Goal: Task Accomplishment & Management: Use online tool/utility

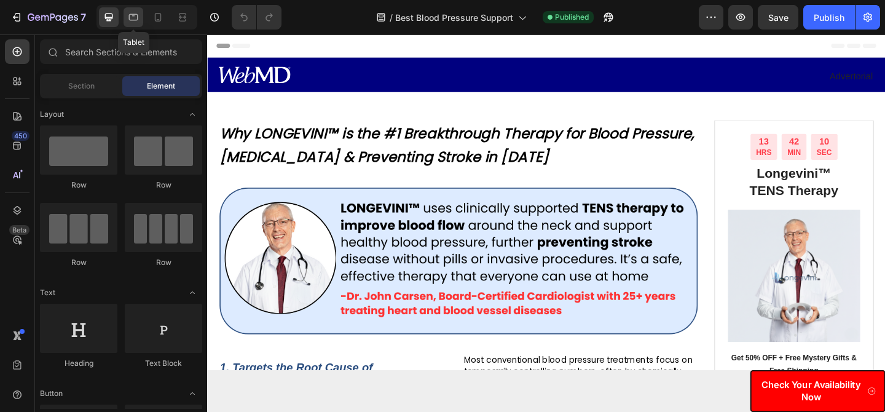
click at [130, 22] on icon at bounding box center [133, 17] width 12 height 12
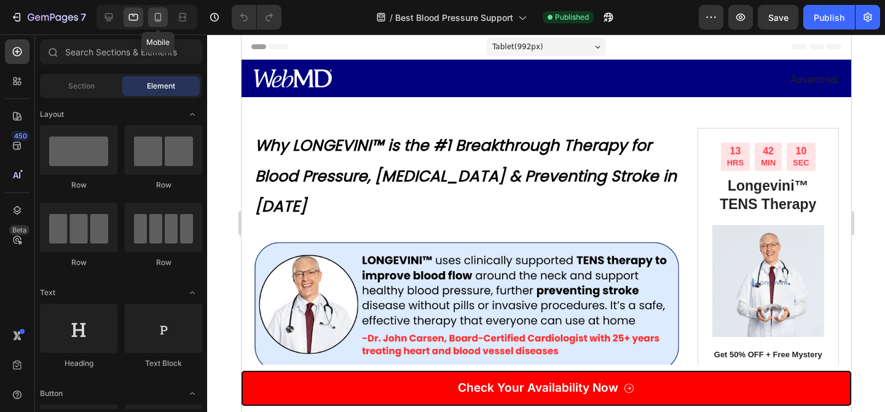
click at [150, 17] on div at bounding box center [158, 17] width 20 height 20
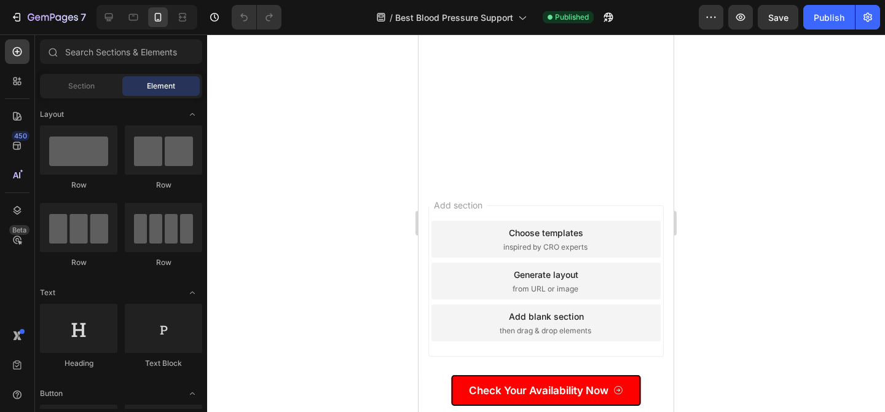
scroll to position [8665, 0]
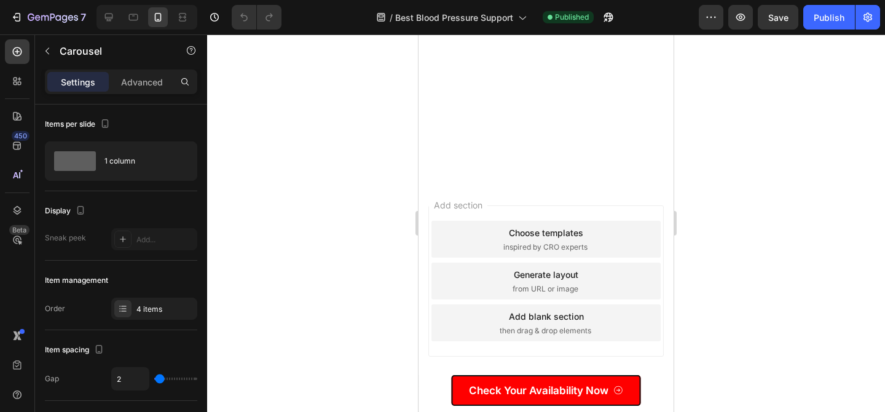
click at [113, 12] on icon at bounding box center [109, 17] width 12 height 12
type input "16"
type input "20"
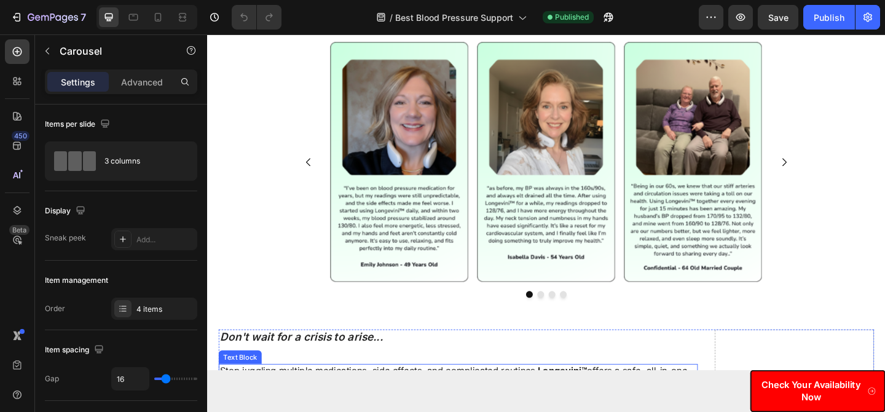
scroll to position [4967, 0]
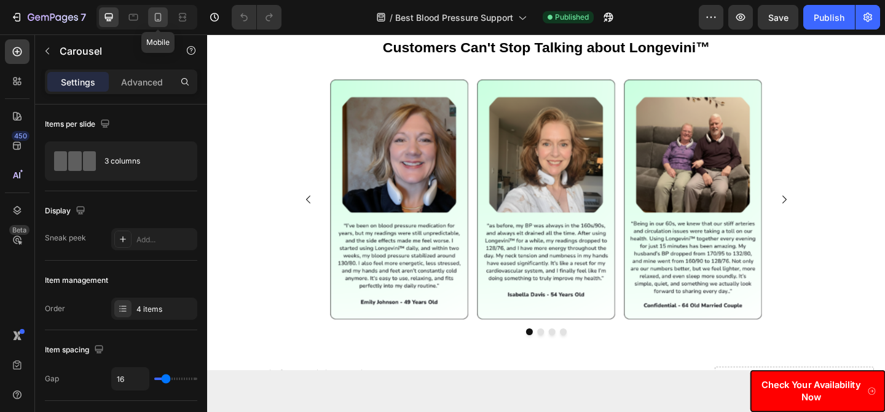
click at [159, 21] on icon at bounding box center [158, 17] width 7 height 9
type input "2"
type input "10"
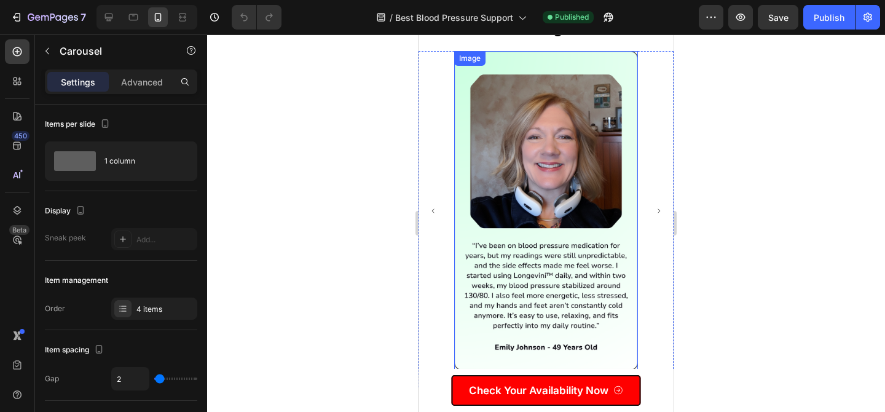
scroll to position [4989, 0]
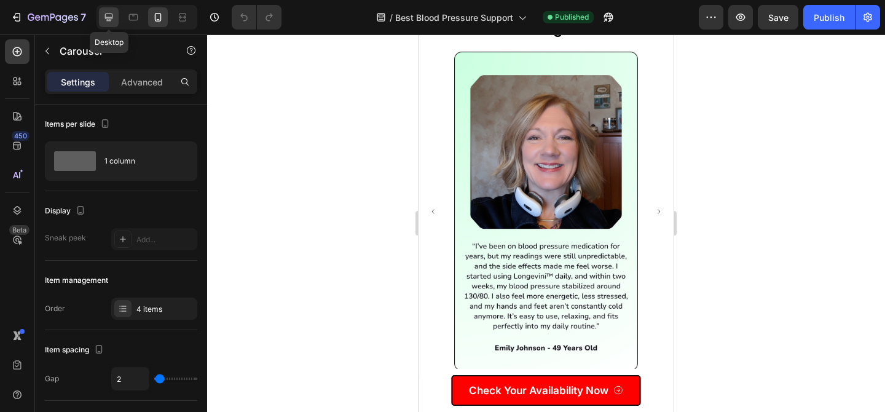
click at [116, 19] on div at bounding box center [109, 17] width 20 height 20
type input "16"
type input "20"
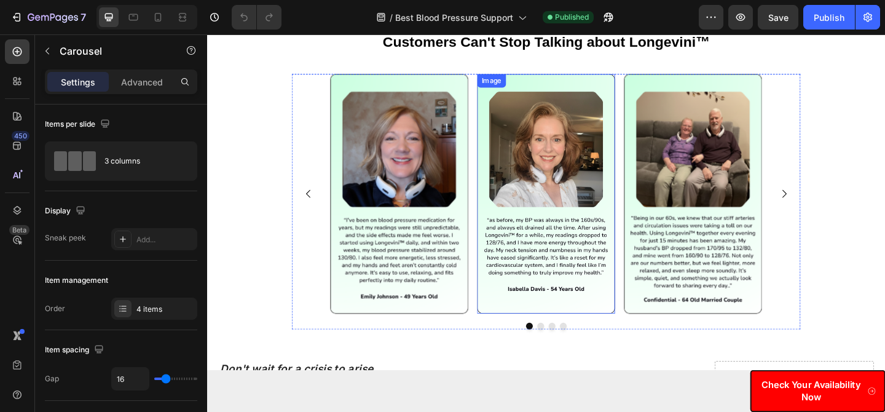
scroll to position [4950, 0]
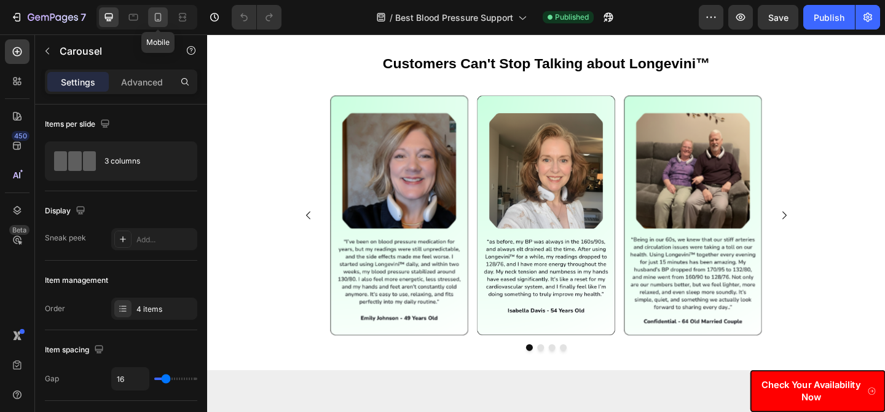
click at [163, 16] on icon at bounding box center [158, 17] width 12 height 12
type input "2"
type input "10"
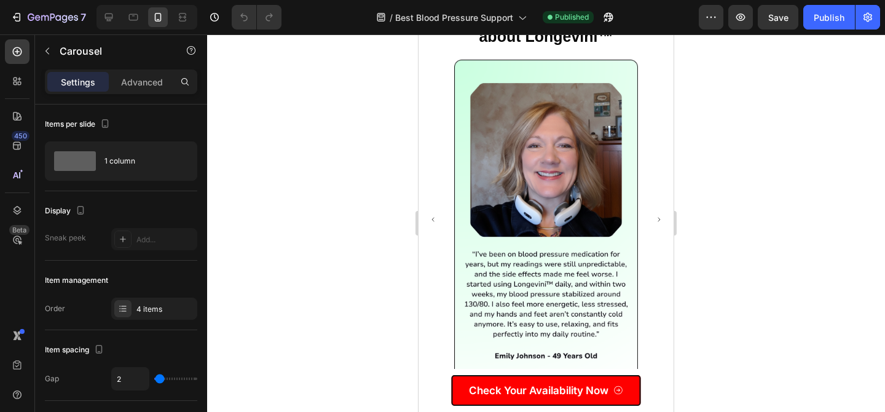
scroll to position [4985, 0]
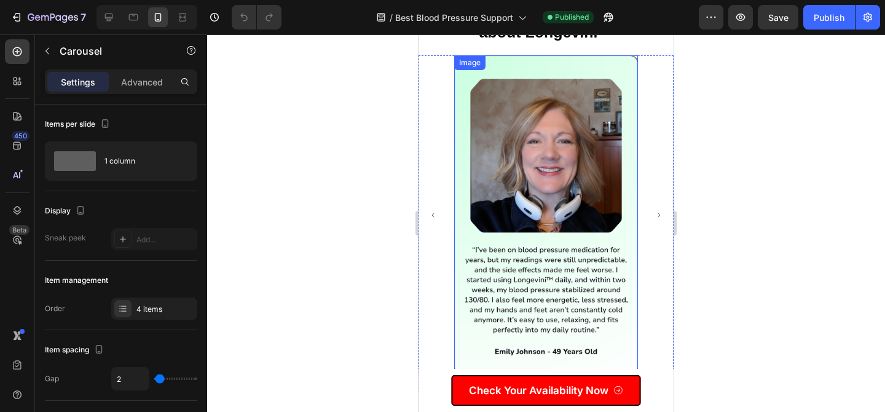
click at [570, 200] on img at bounding box center [546, 214] width 184 height 319
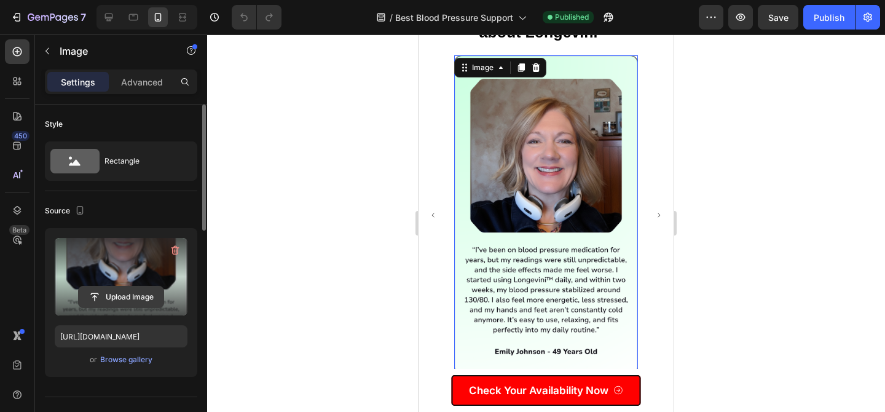
click at [114, 294] on input "file" at bounding box center [121, 296] width 85 height 21
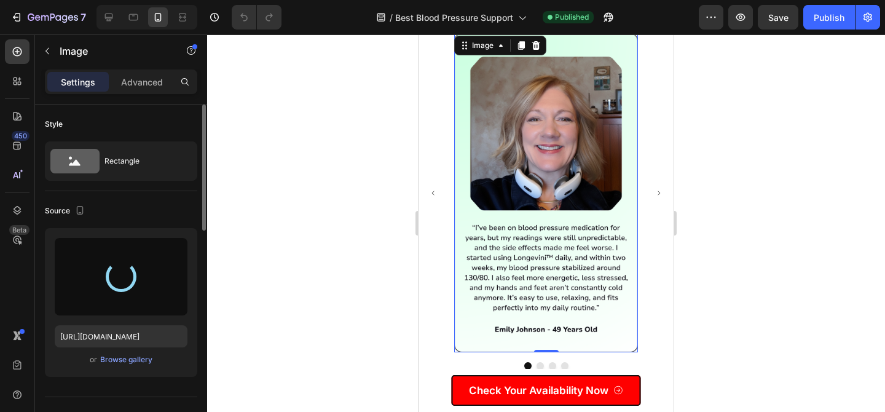
scroll to position [5019, 0]
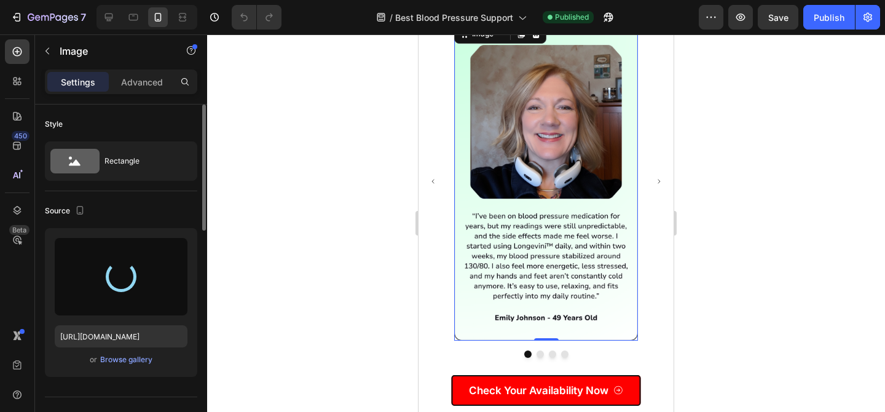
type input "[URL][DOMAIN_NAME]"
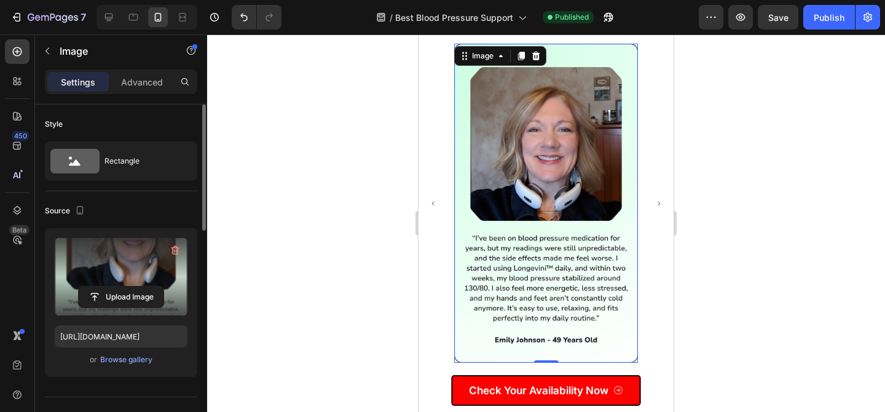
scroll to position [4994, 0]
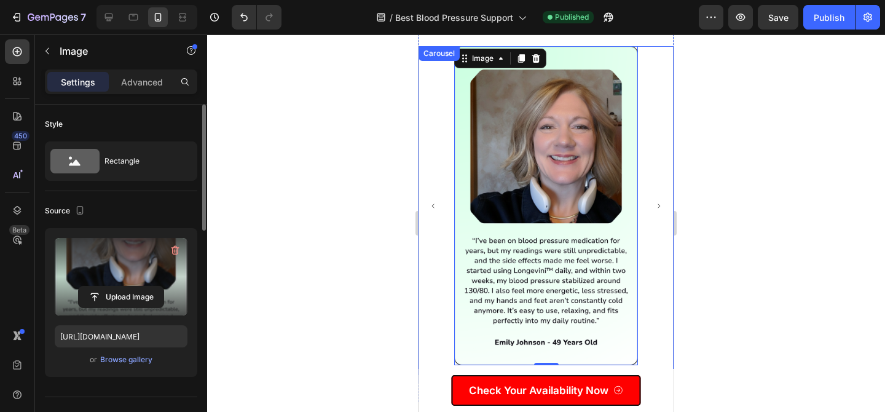
click at [658, 203] on icon "Carousel Next Arrow" at bounding box center [659, 206] width 6 height 6
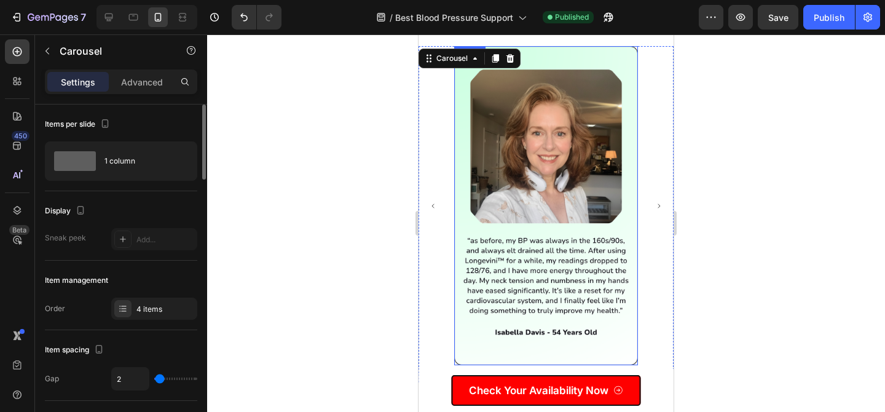
click at [524, 205] on img at bounding box center [546, 205] width 184 height 319
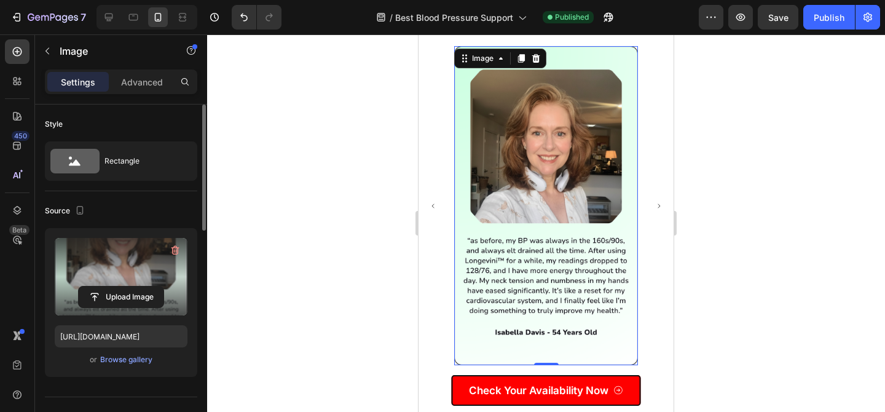
click at [139, 277] on label at bounding box center [121, 276] width 133 height 77
click at [139, 286] on input "file" at bounding box center [121, 296] width 85 height 21
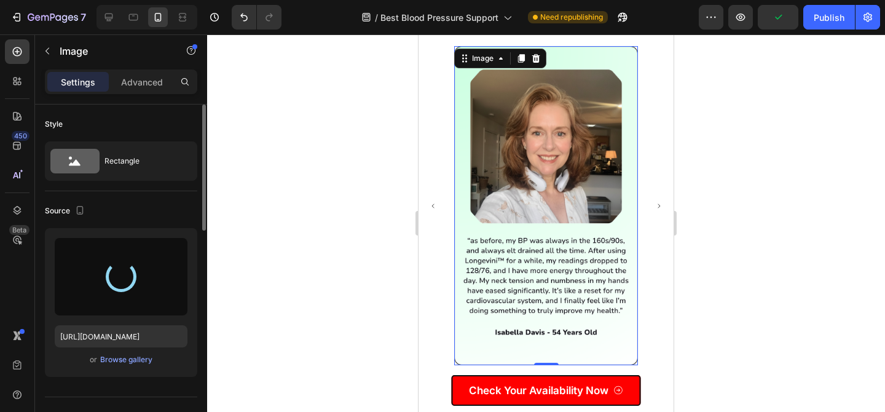
type input "[URL][DOMAIN_NAME]"
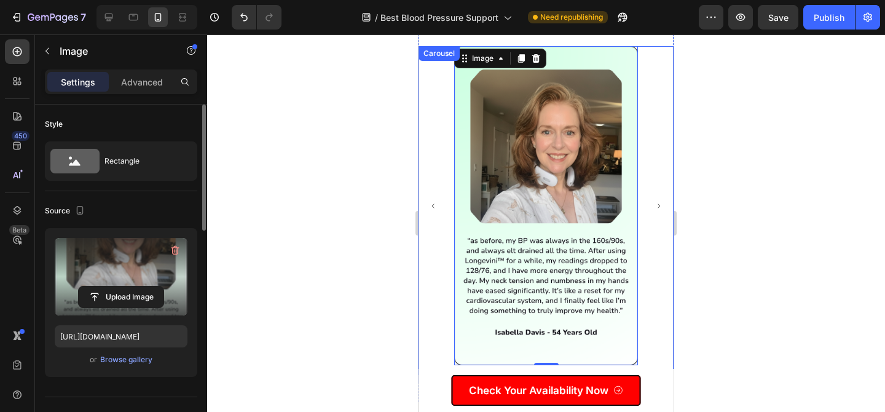
click at [434, 210] on button "Carousel Back Arrow" at bounding box center [433, 206] width 26 height 26
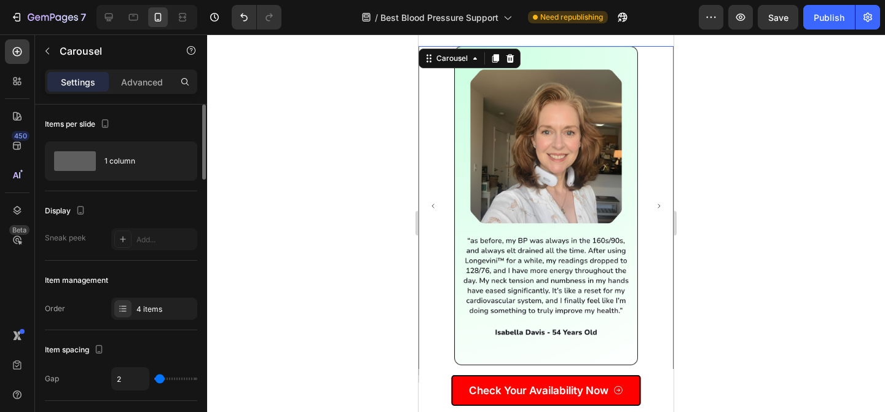
click at [434, 210] on button "Carousel Back Arrow" at bounding box center [433, 206] width 26 height 26
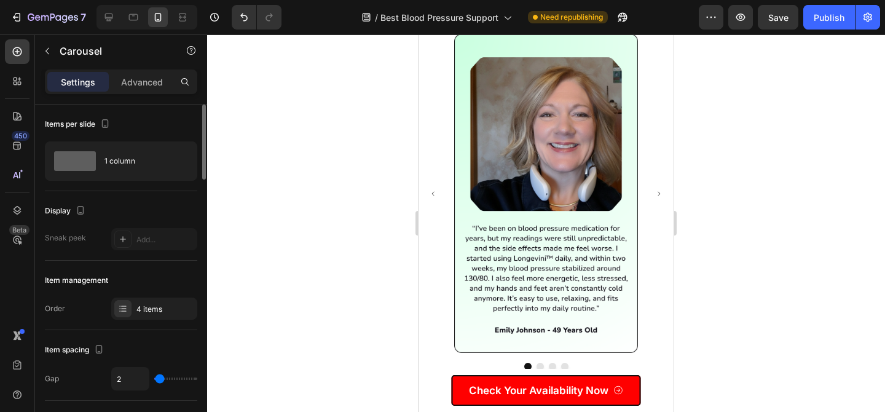
scroll to position [8748, 0]
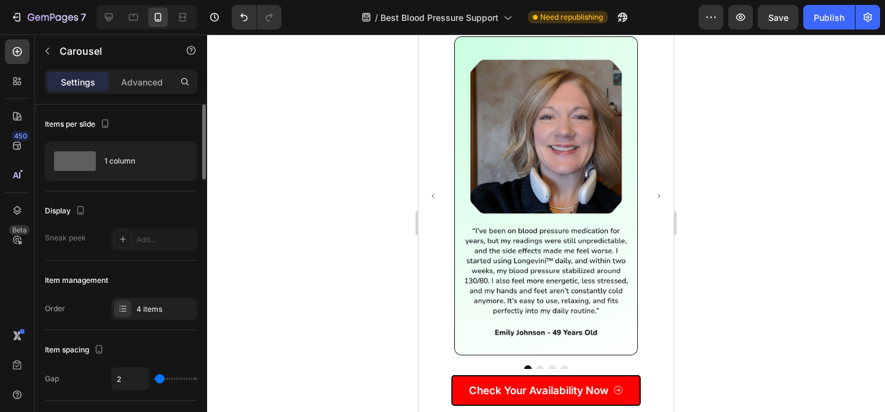
click at [658, 199] on button "Carousel Next Arrow" at bounding box center [659, 196] width 26 height 26
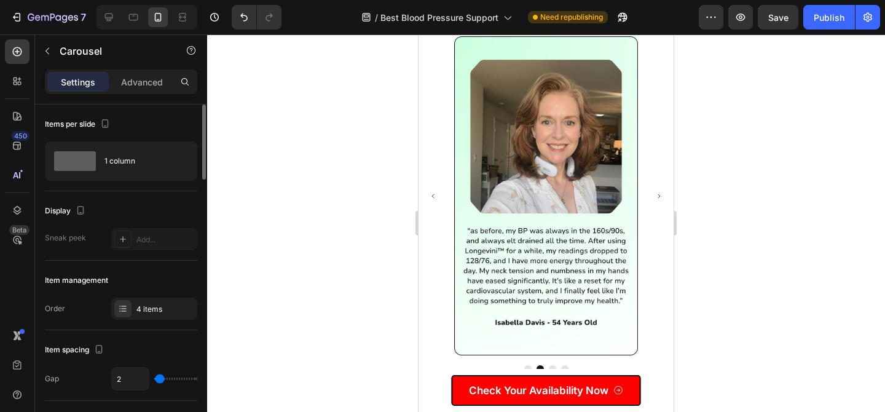
click at [658, 199] on button "Carousel Next Arrow" at bounding box center [659, 196] width 26 height 26
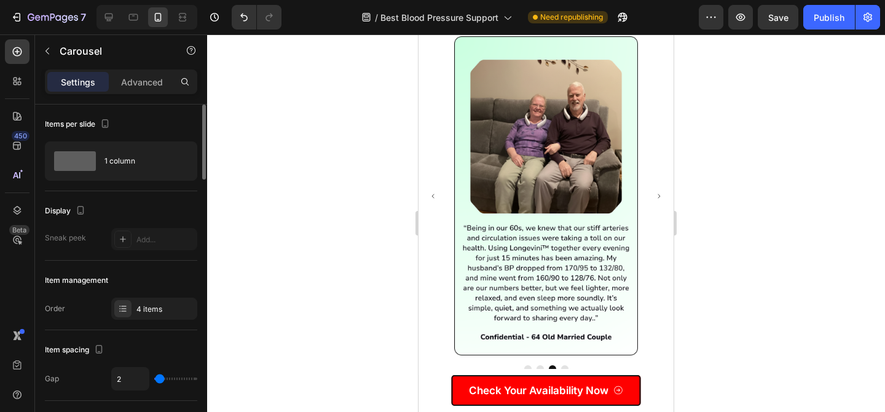
click at [658, 199] on button "Carousel Next Arrow" at bounding box center [659, 196] width 26 height 26
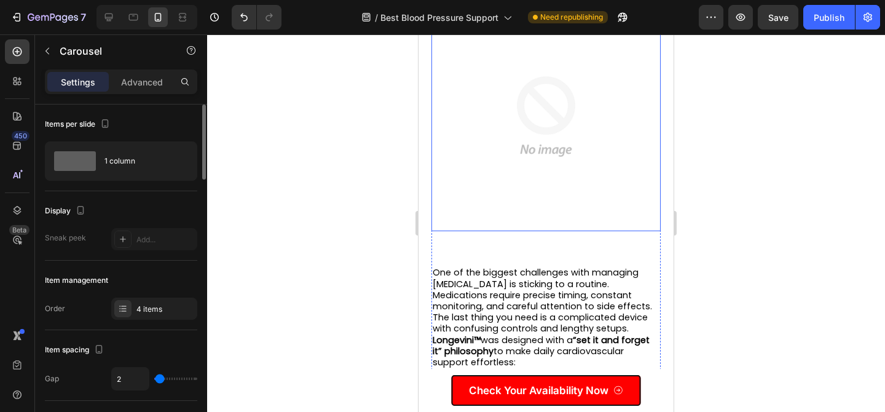
scroll to position [4970, 0]
click at [484, 151] on img at bounding box center [547, 117] width 230 height 230
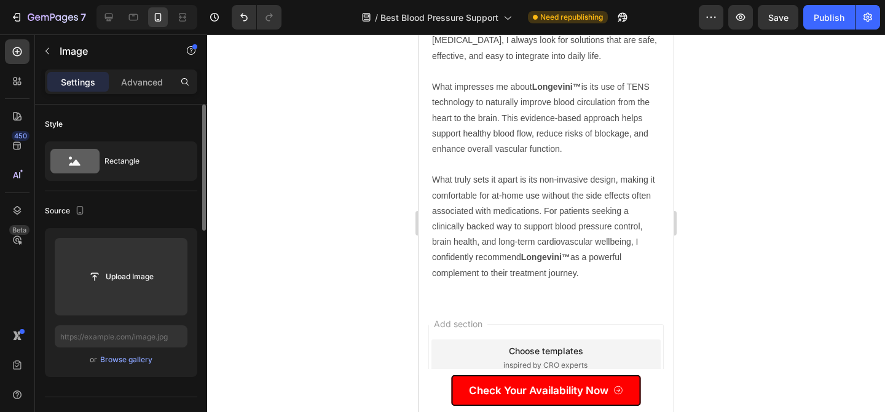
scroll to position [10243, 0]
